Goal: Manage account settings

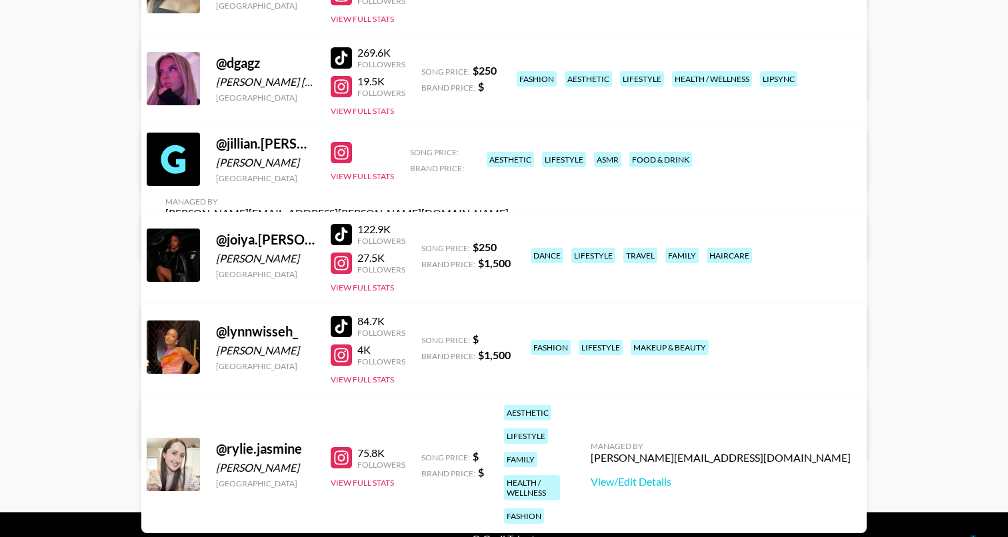
scroll to position [449, 0]
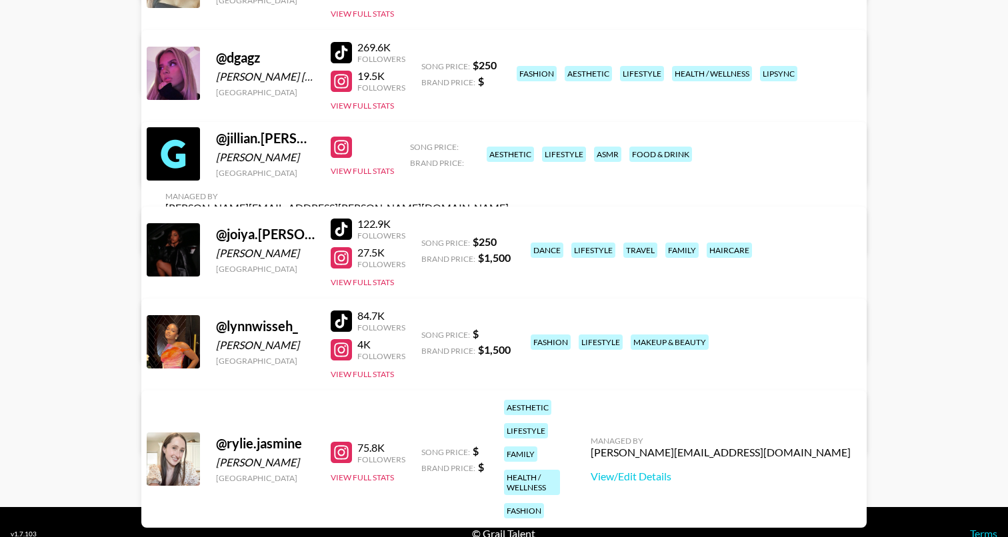
click at [519, 181] on div "Managed By ariel.roache@grail-talent.com View/Edit Details" at bounding box center [337, 215] width 365 height 69
click at [509, 225] on link "View/Edit Details" at bounding box center [336, 231] width 343 height 13
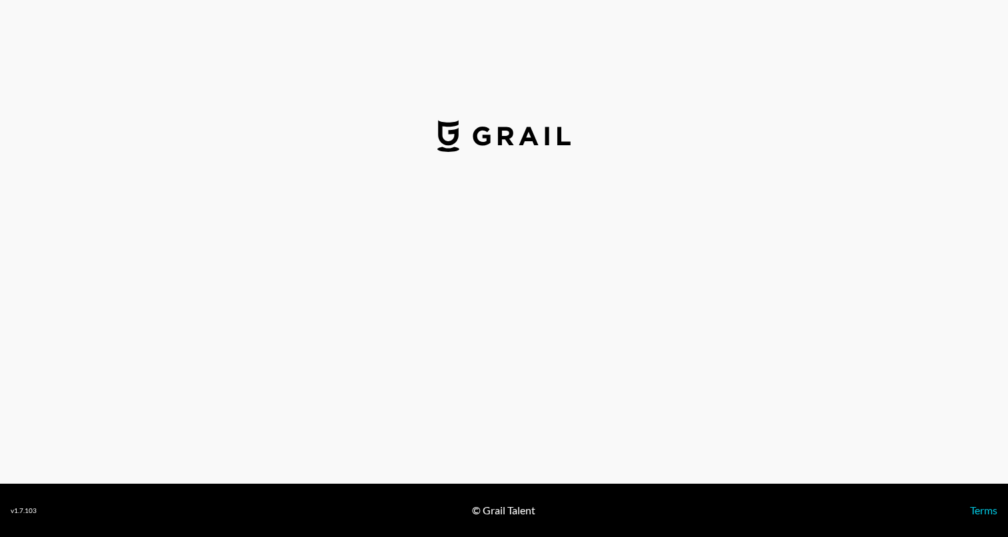
select select "USD"
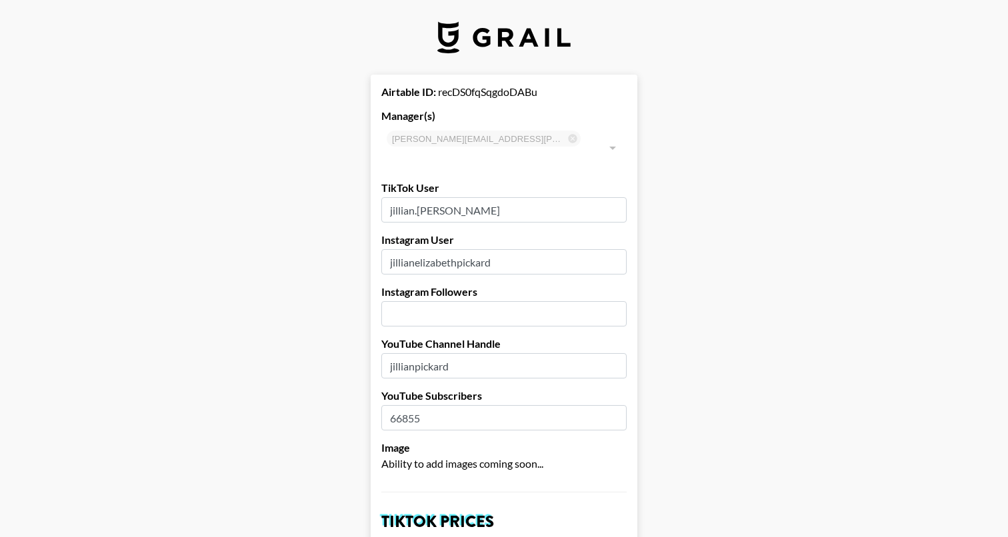
click at [475, 197] on input "jillian.[PERSON_NAME]" at bounding box center [503, 209] width 245 height 25
